Goal: Book appointment/travel/reservation

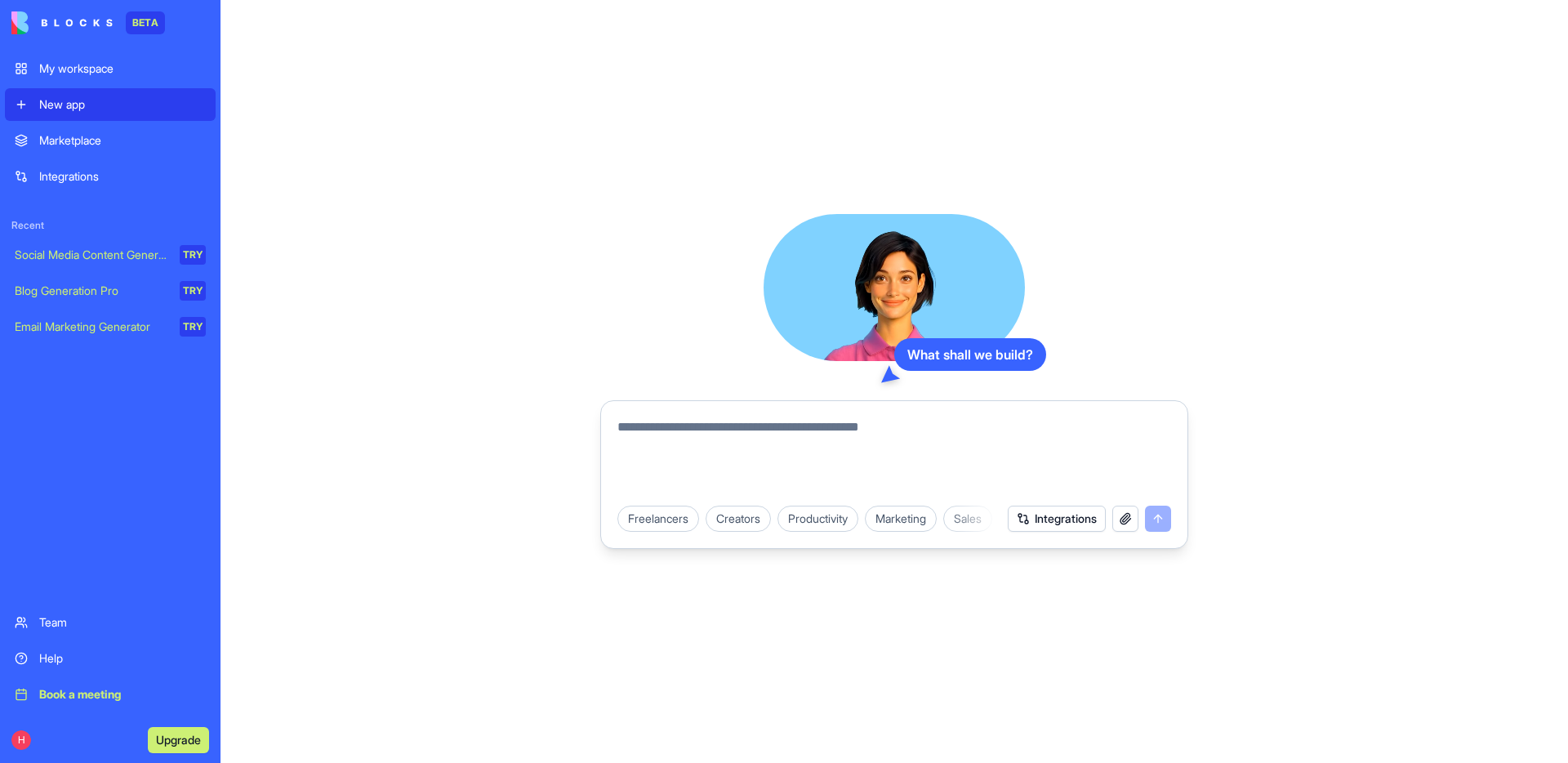
click at [92, 690] on div "Book a meeting" at bounding box center [122, 694] width 167 height 16
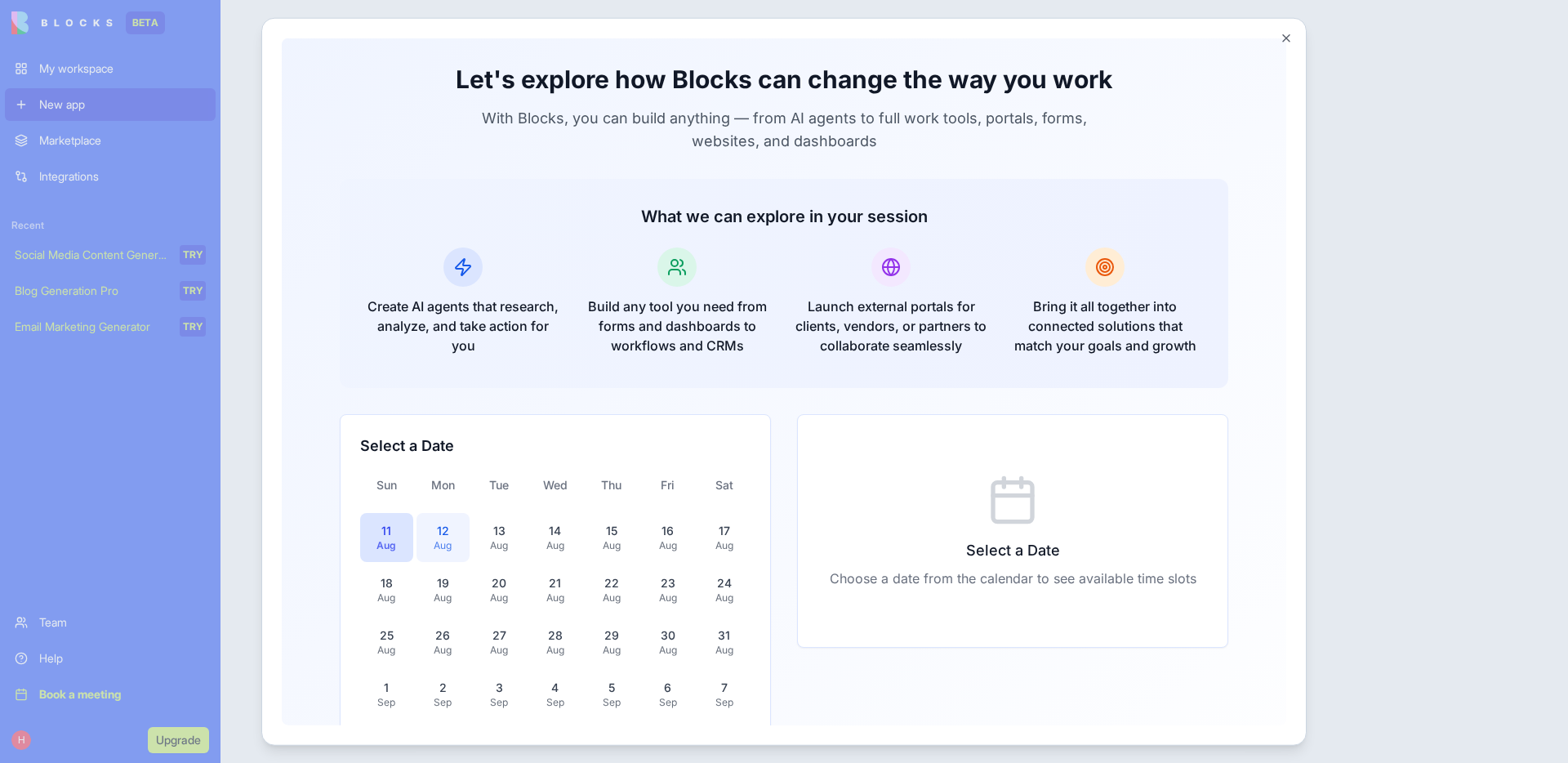
click at [449, 524] on div "12" at bounding box center [443, 530] width 34 height 16
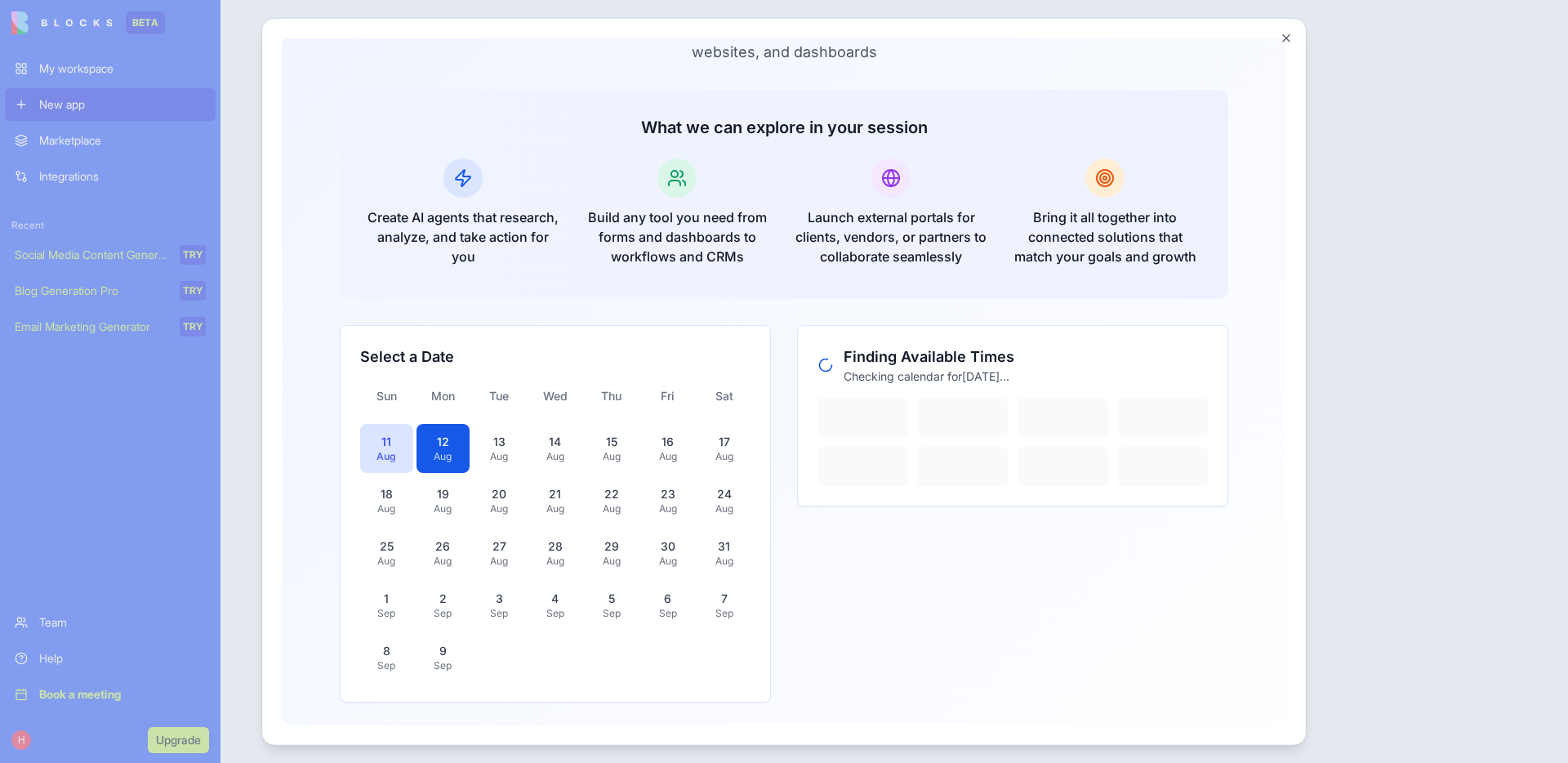
scroll to position [237, 0]
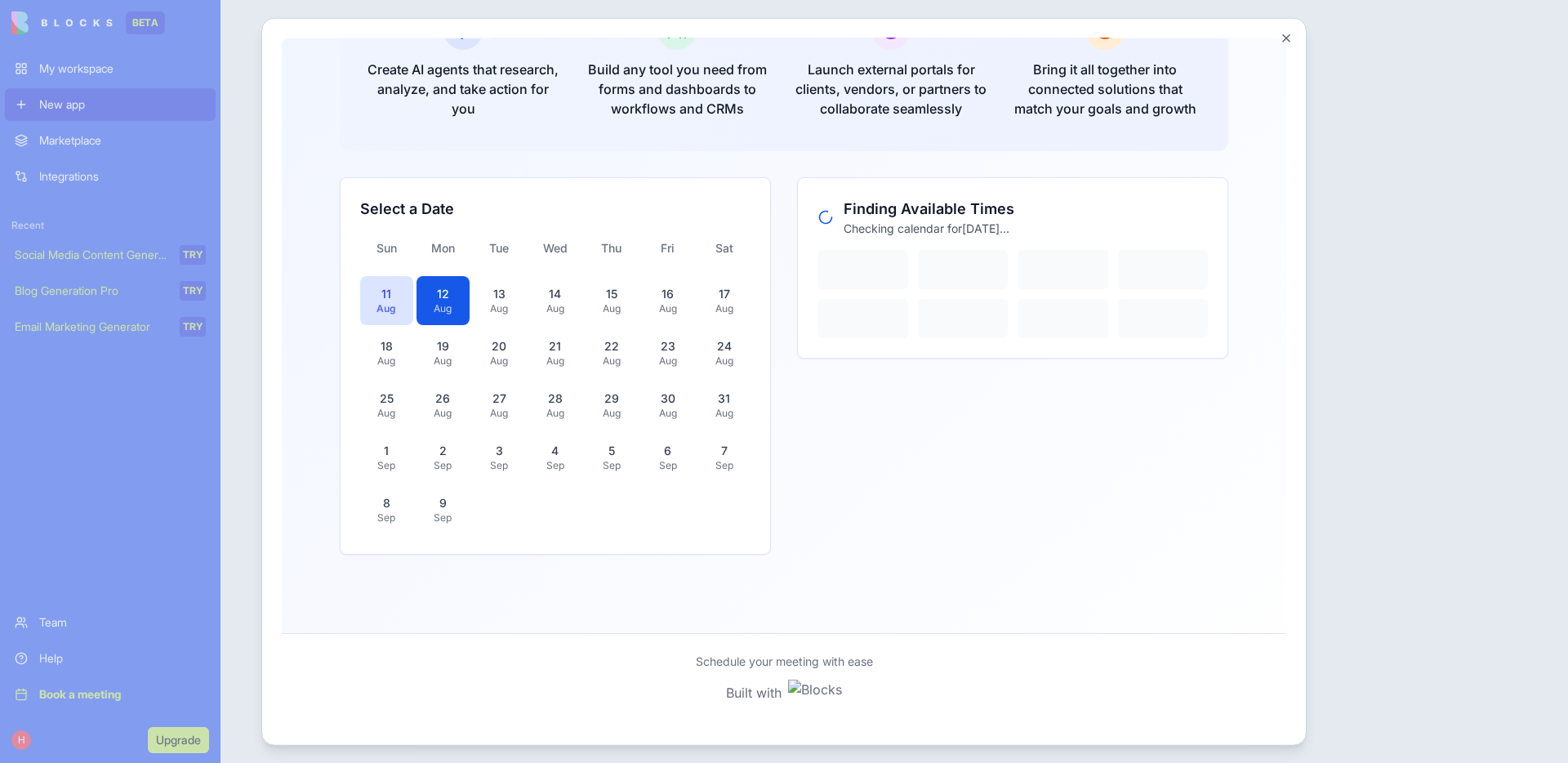
click at [696, 653] on p "Schedule your meeting with ease" at bounding box center [784, 661] width 178 height 16
drag, startPoint x: 693, startPoint y: 653, endPoint x: 899, endPoint y: 681, distance: 207.9
click at [899, 681] on div "Schedule your meeting with ease Built with" at bounding box center [784, 679] width 889 height 53
click at [917, 680] on div "Schedule your meeting with ease Built with" at bounding box center [784, 679] width 889 height 53
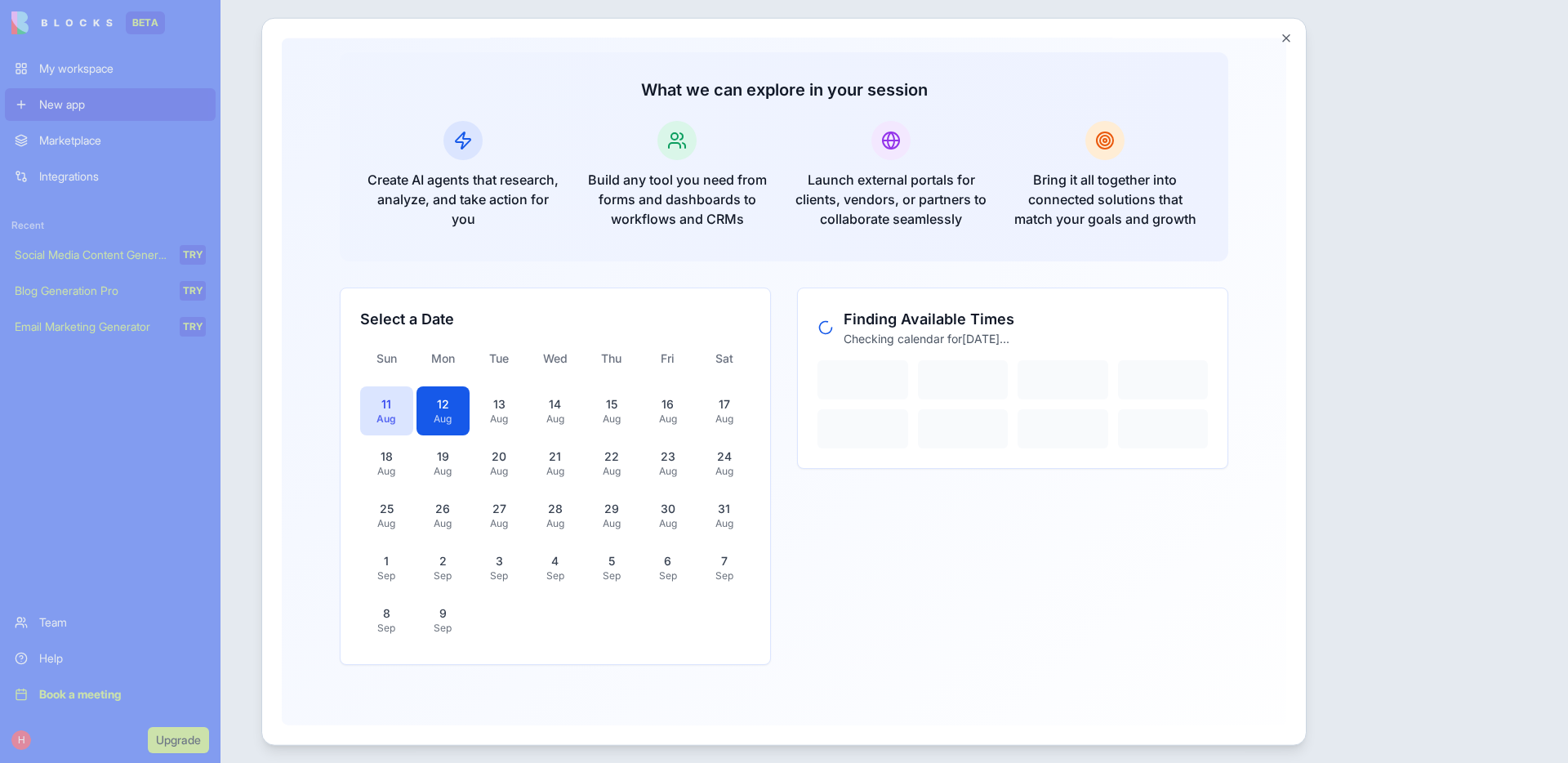
scroll to position [0, 0]
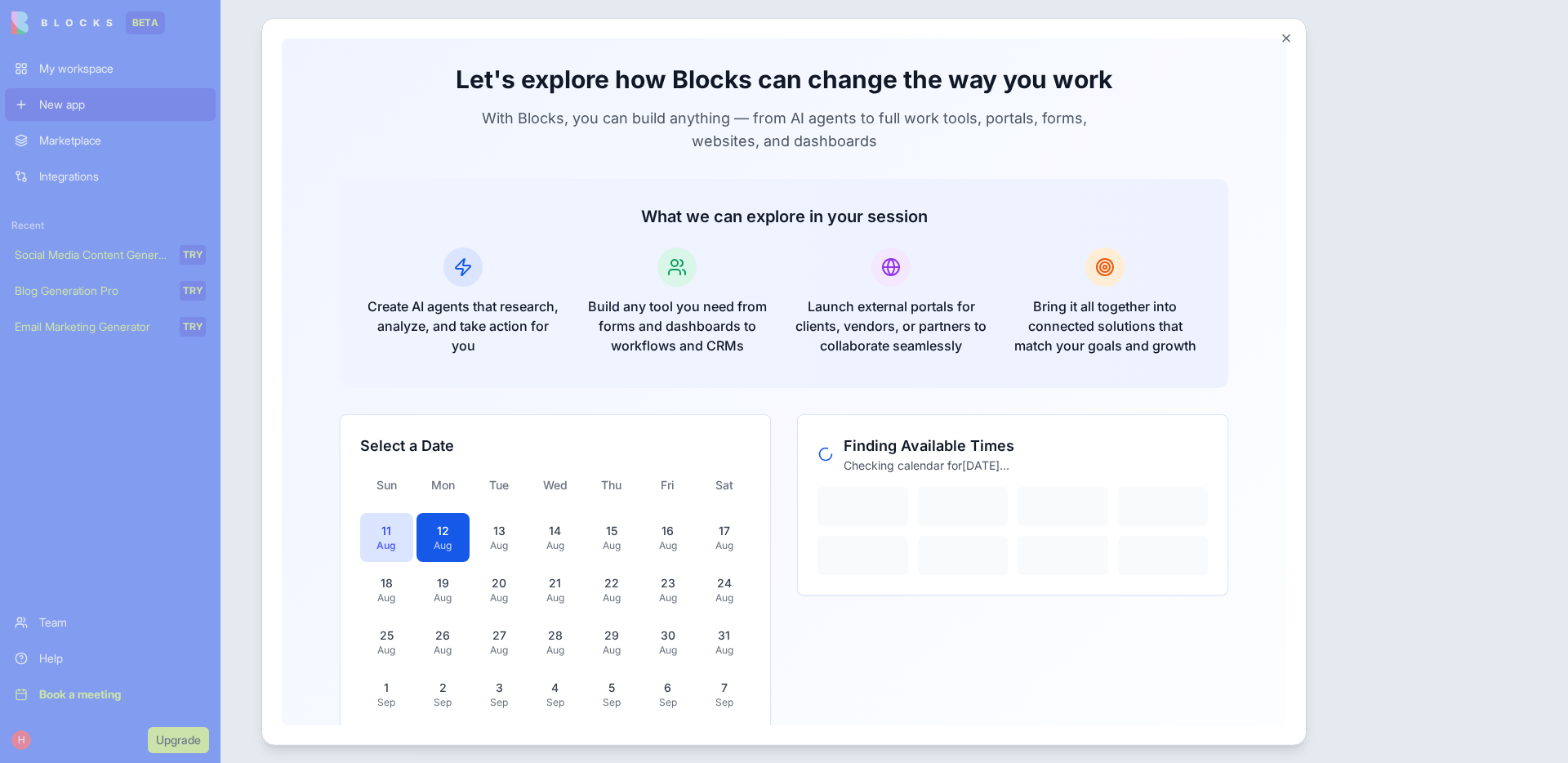
click at [916, 681] on div "Finding Available Times Checking calendar for [DATE] ..." at bounding box center [1013, 602] width 431 height 377
click at [1088, 481] on div "10:00 AM" at bounding box center [1063, 488] width 53 height 16
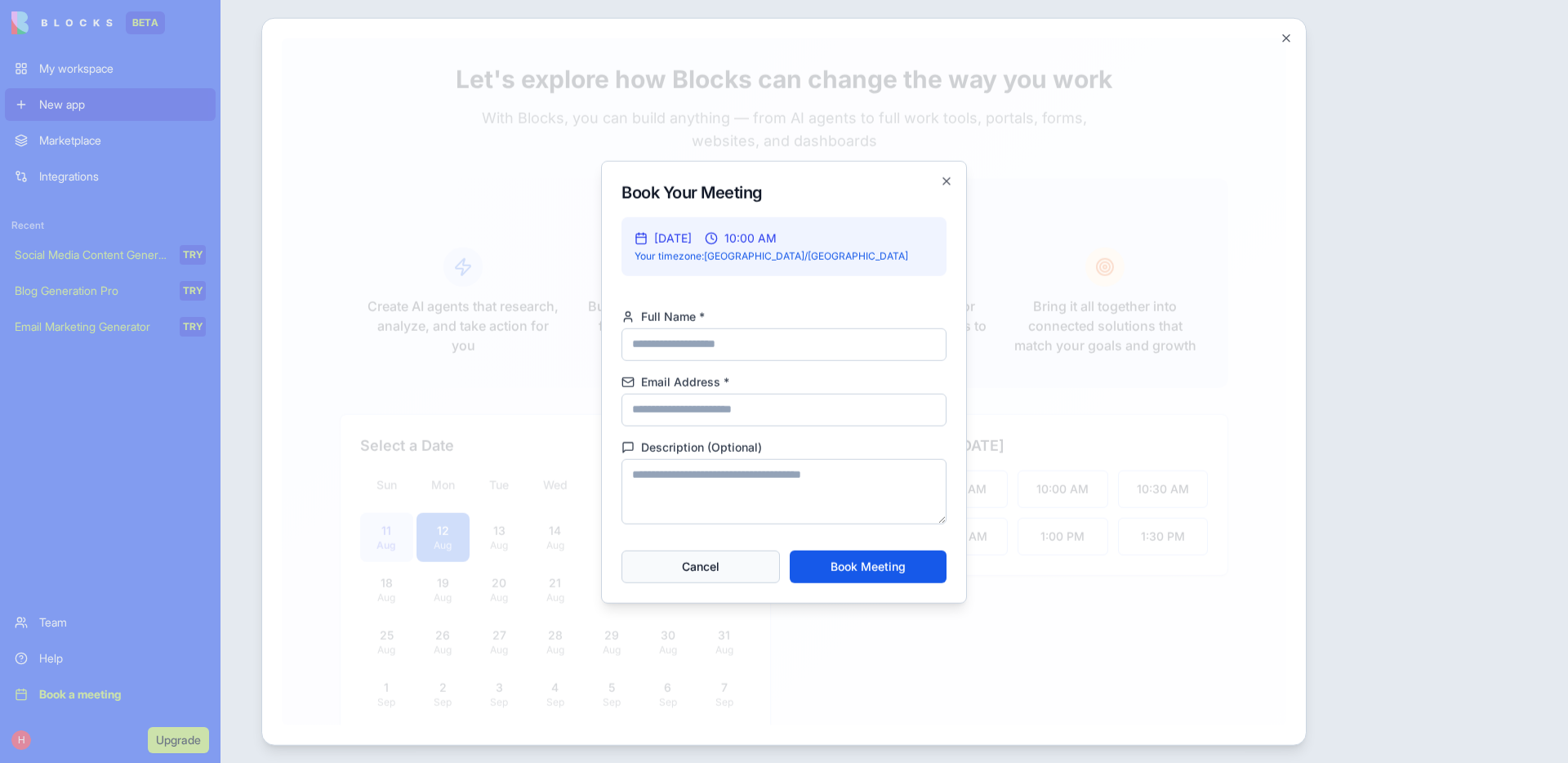
click at [738, 575] on button "Cancel" at bounding box center [700, 566] width 159 height 33
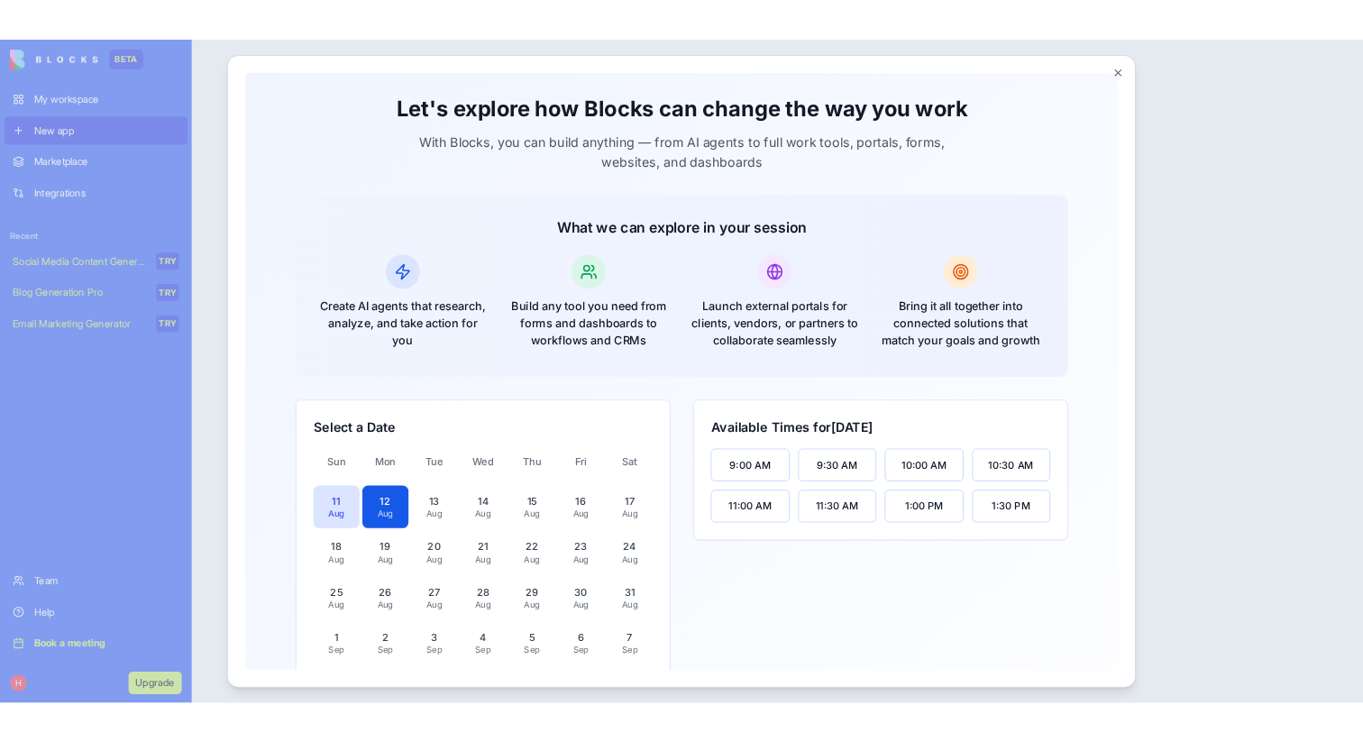
scroll to position [261, 0]
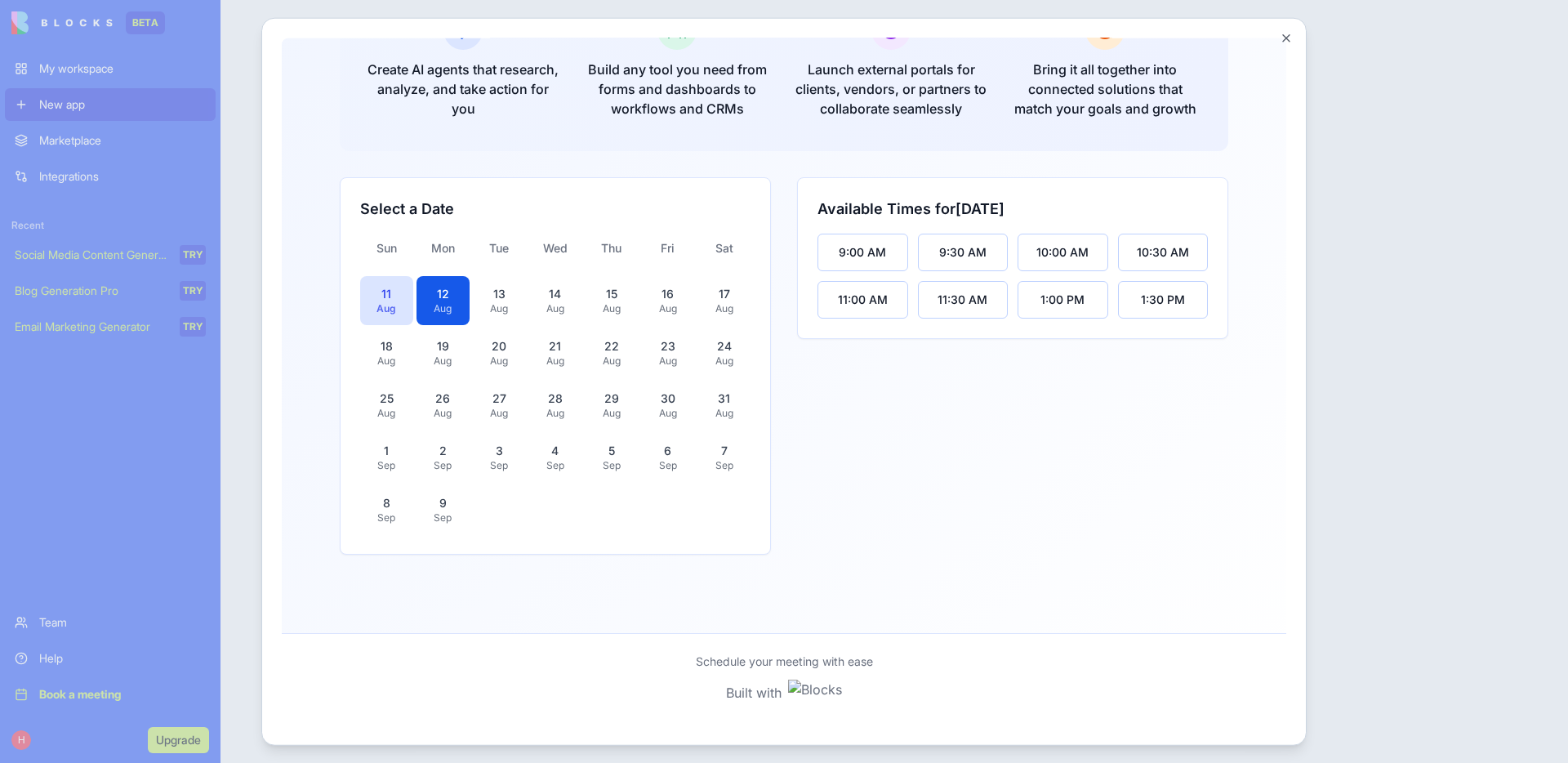
click at [1400, 285] on div at bounding box center [784, 382] width 1568 height 763
